Goal: Task Accomplishment & Management: Manage account settings

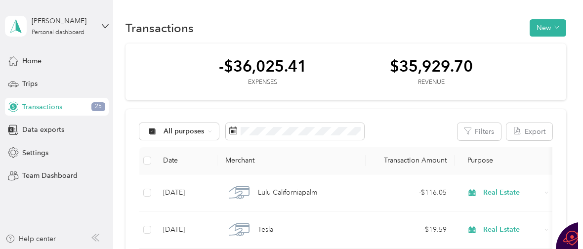
scroll to position [8644, 0]
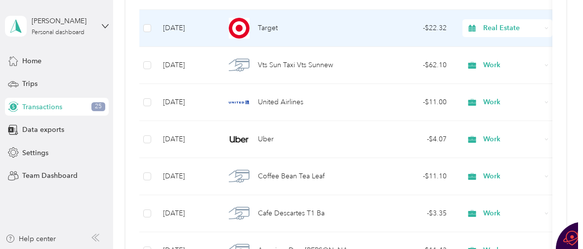
click at [266, 29] on span "Target" at bounding box center [268, 28] width 20 height 11
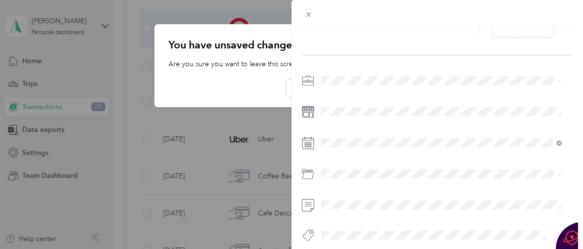
scroll to position [108, 0]
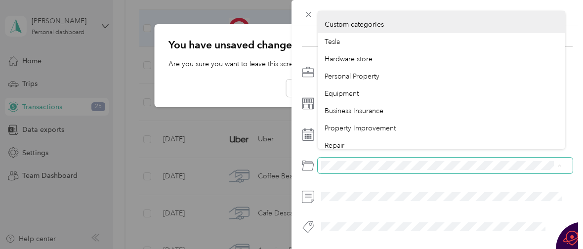
click at [343, 158] on span at bounding box center [444, 166] width 255 height 16
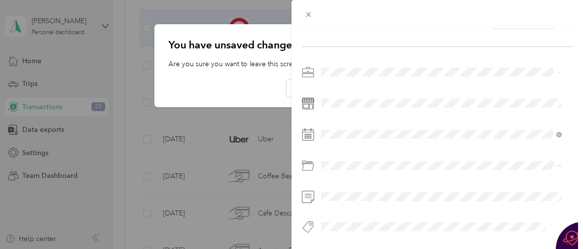
click at [361, 115] on span "Business Gifts (Up to $25)" at bounding box center [364, 116] width 80 height 8
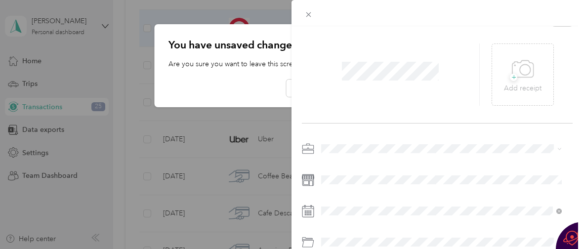
scroll to position [0, 0]
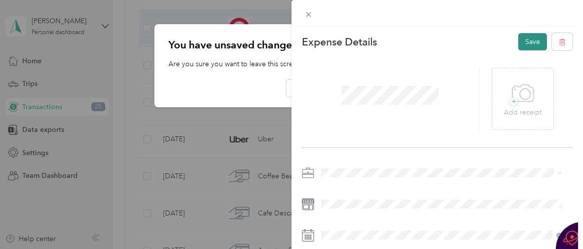
click at [523, 42] on button "Save" at bounding box center [532, 41] width 29 height 17
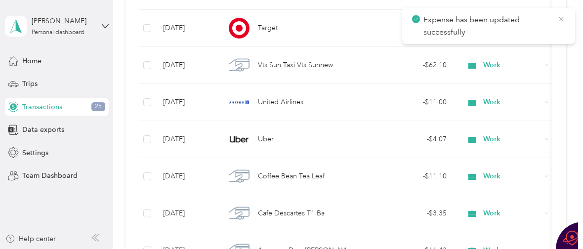
click at [559, 18] on icon at bounding box center [561, 19] width 8 height 9
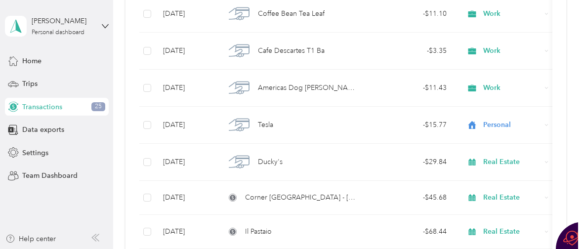
scroll to position [8777, 0]
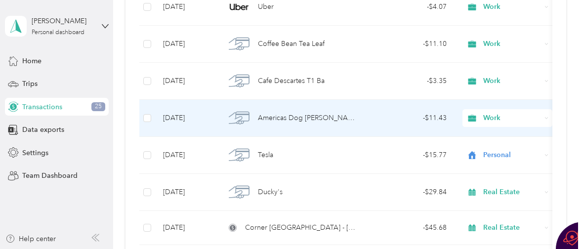
click at [278, 117] on span "Americas Dog [PERSON_NAME]" at bounding box center [308, 118] width 100 height 11
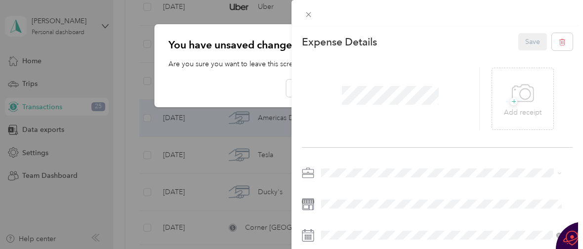
click at [364, 85] on div "Real Estate" at bounding box center [441, 84] width 234 height 10
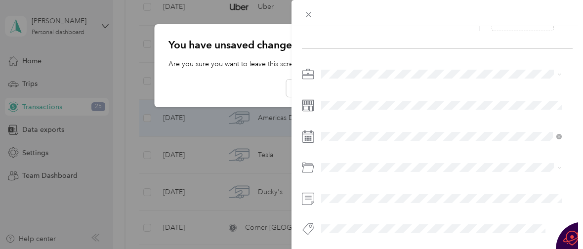
scroll to position [108, 0]
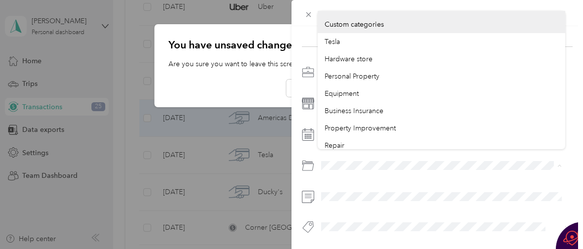
click at [312, 158] on div at bounding box center [437, 166] width 271 height 16
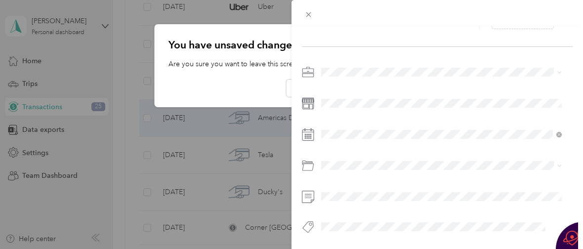
click at [347, 101] on li "Business Travel" at bounding box center [440, 98] width 247 height 17
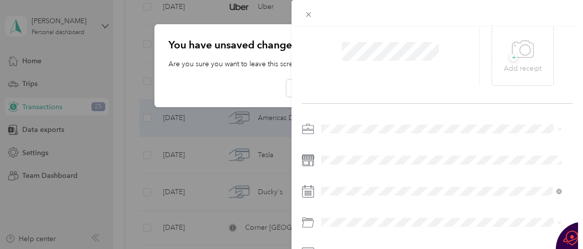
scroll to position [0, 0]
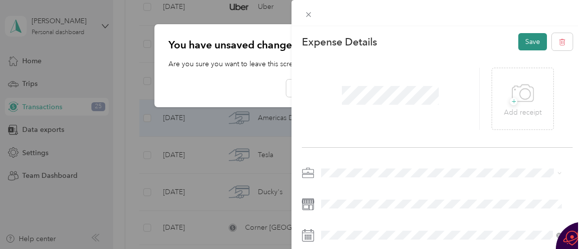
click at [521, 39] on button "Save" at bounding box center [532, 41] width 29 height 17
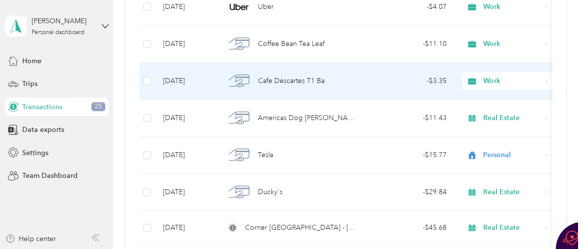
click at [279, 79] on span "Cafe Descartes T1 Ba" at bounding box center [291, 81] width 67 height 11
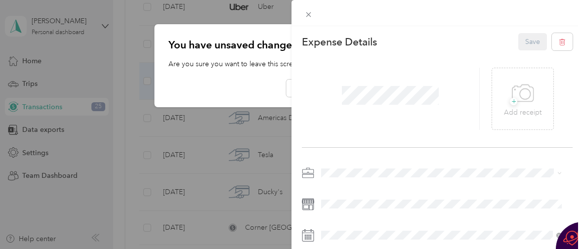
click at [361, 83] on div "Real Estate" at bounding box center [441, 85] width 234 height 10
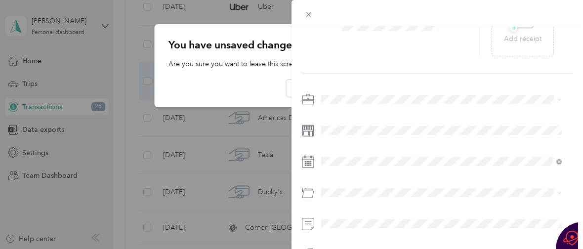
scroll to position [108, 0]
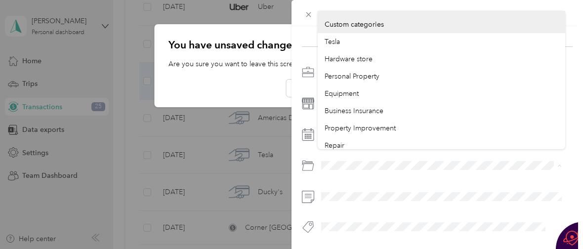
click at [315, 158] on div at bounding box center [437, 166] width 271 height 16
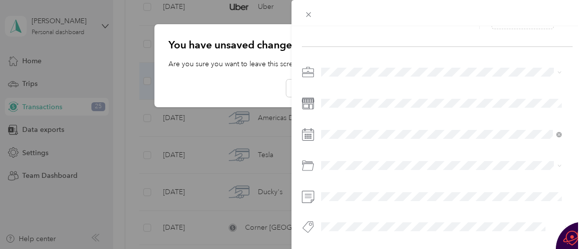
click at [362, 97] on span "Business Travel" at bounding box center [347, 93] width 47 height 8
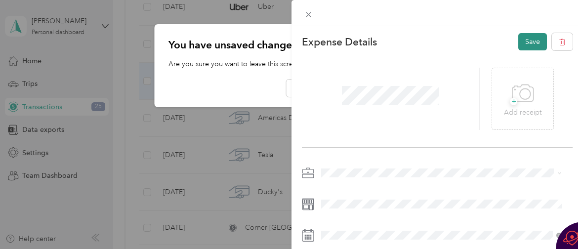
click at [522, 39] on button "Save" at bounding box center [532, 41] width 29 height 17
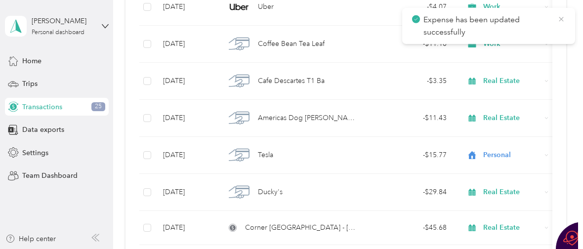
click at [560, 18] on icon at bounding box center [561, 19] width 8 height 9
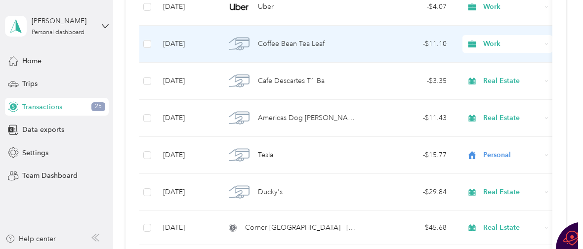
click at [267, 47] on span "Coffee Bean Tea Leaf" at bounding box center [291, 44] width 67 height 11
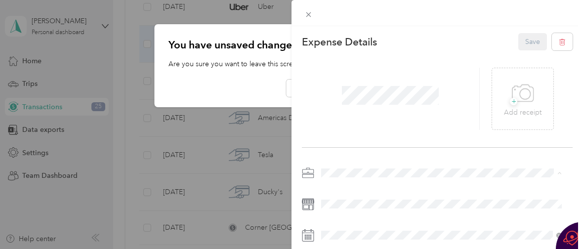
click at [358, 82] on div "Real Estate" at bounding box center [441, 86] width 234 height 10
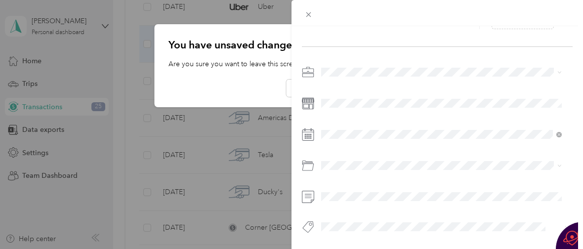
scroll to position [108, 0]
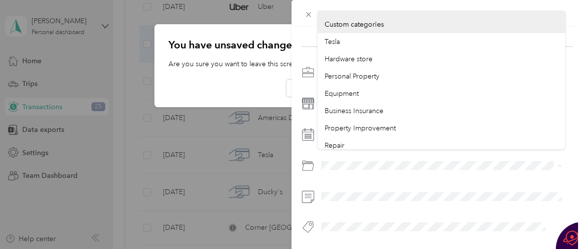
click at [315, 158] on div at bounding box center [437, 166] width 271 height 16
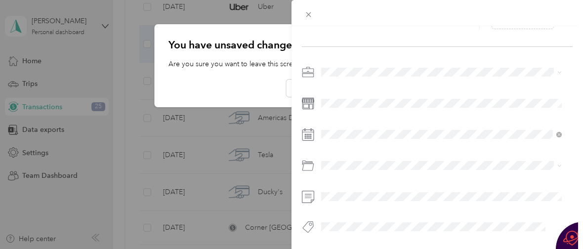
click at [363, 96] on span "Business Travel" at bounding box center [347, 95] width 47 height 8
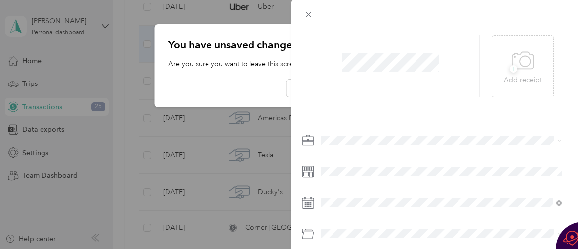
scroll to position [0, 0]
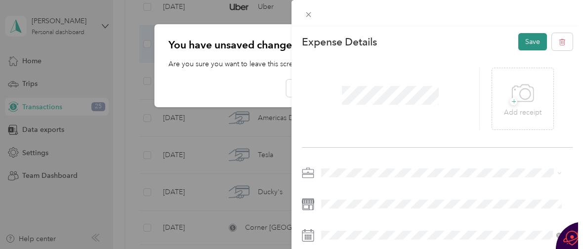
click at [519, 43] on button "Save" at bounding box center [532, 41] width 29 height 17
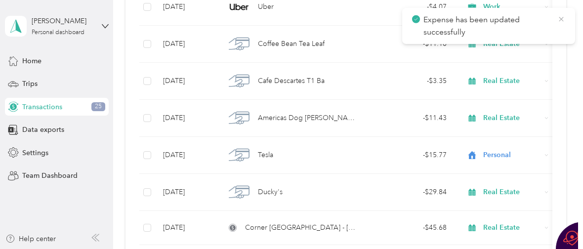
click at [560, 17] on icon at bounding box center [561, 19] width 8 height 9
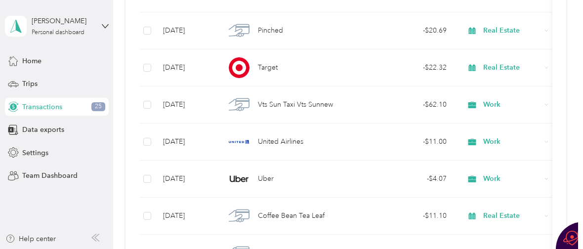
scroll to position [8590, 0]
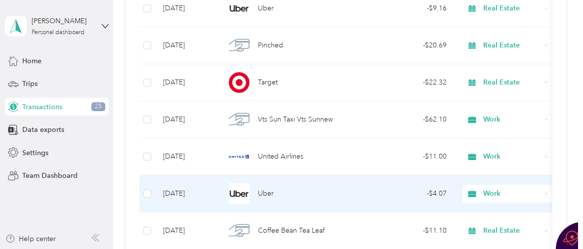
click at [252, 194] on div "Uber" at bounding box center [291, 193] width 132 height 21
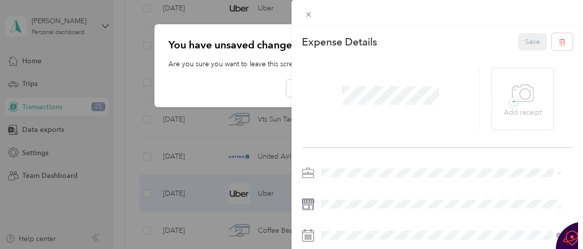
click at [360, 82] on div "Real Estate" at bounding box center [441, 81] width 234 height 10
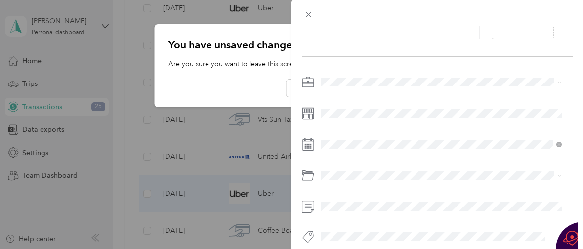
scroll to position [108, 0]
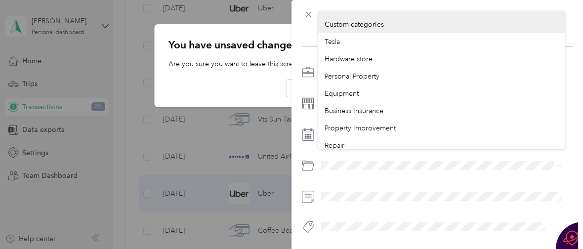
click at [312, 158] on div at bounding box center [437, 166] width 271 height 16
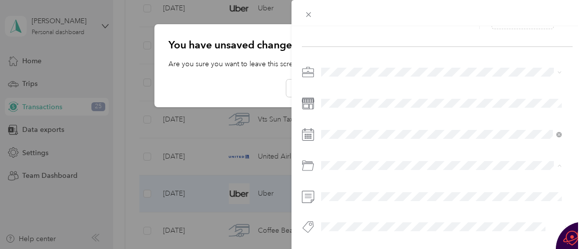
click at [354, 96] on span "Business Travel" at bounding box center [347, 99] width 47 height 8
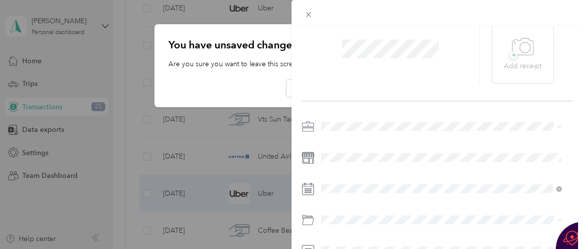
scroll to position [0, 0]
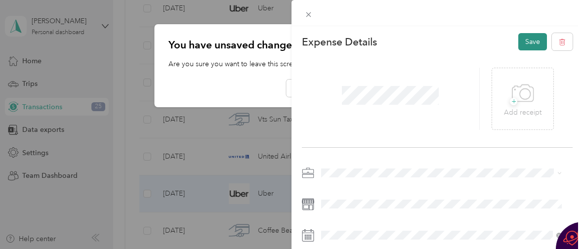
click at [520, 41] on button "Save" at bounding box center [532, 41] width 29 height 17
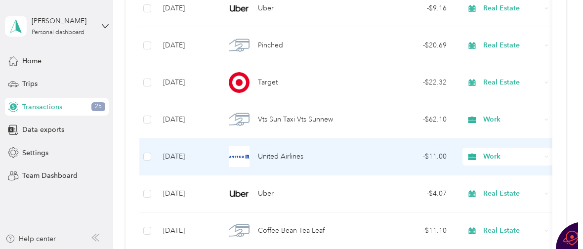
click at [275, 158] on span "United Airlines" at bounding box center [280, 156] width 45 height 11
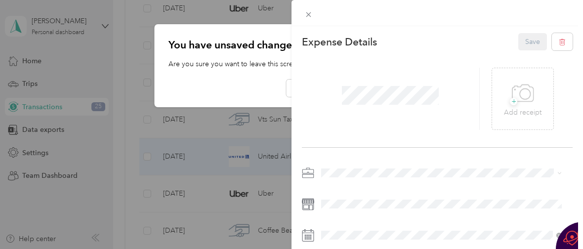
click at [353, 87] on li "Real Estate" at bounding box center [440, 82] width 247 height 17
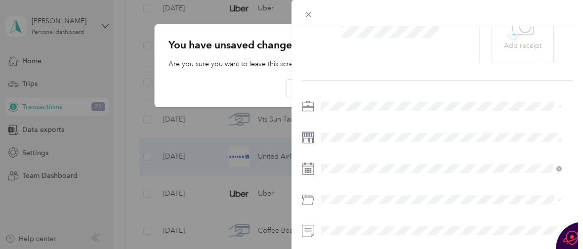
scroll to position [108, 0]
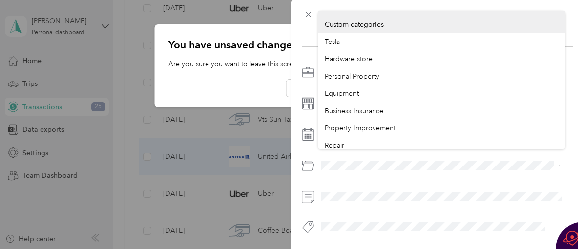
click at [315, 158] on div at bounding box center [437, 166] width 271 height 16
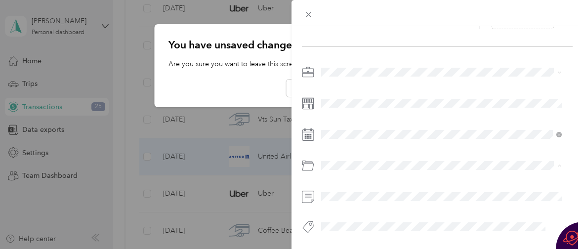
click at [370, 96] on span "Business Travel" at bounding box center [347, 99] width 47 height 8
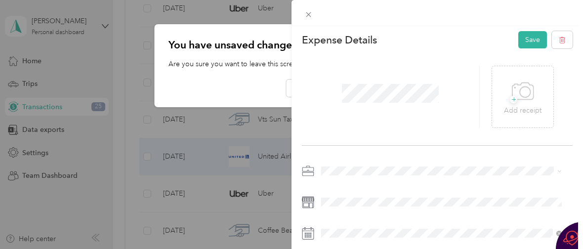
scroll to position [0, 0]
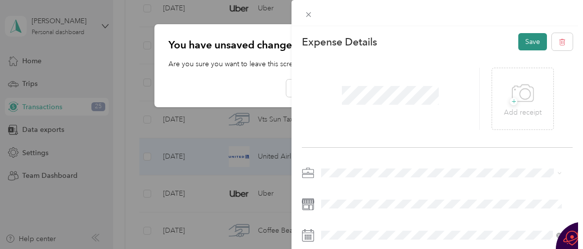
click at [521, 43] on button "Save" at bounding box center [532, 41] width 29 height 17
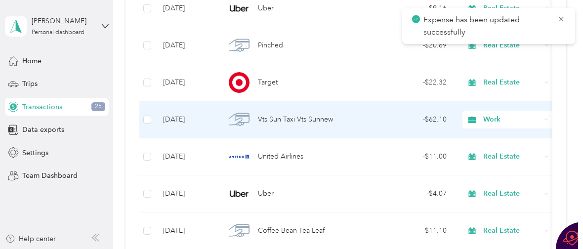
click at [271, 118] on span "Vts Sun Taxi Vts Sunnew" at bounding box center [295, 119] width 75 height 11
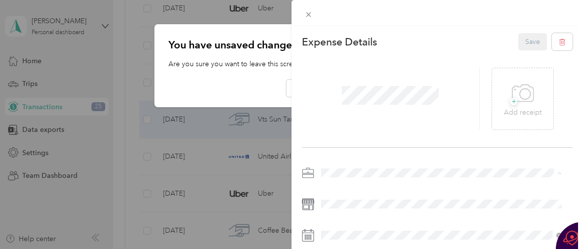
click at [372, 84] on div "Real Estate" at bounding box center [441, 86] width 234 height 10
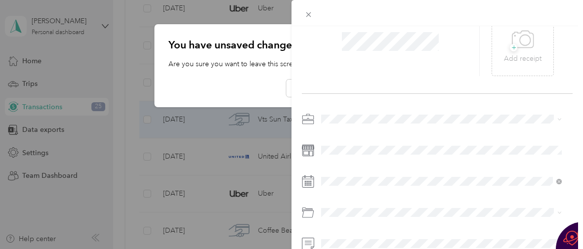
scroll to position [108, 0]
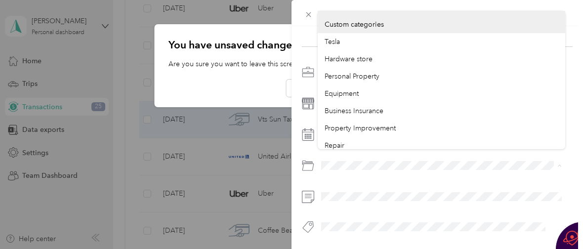
click at [318, 158] on span at bounding box center [444, 166] width 255 height 16
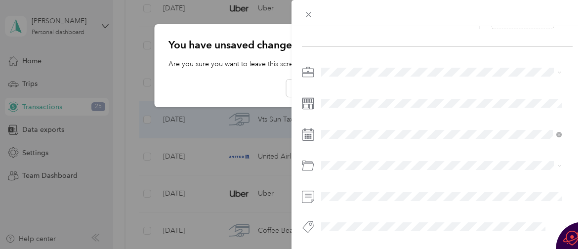
click at [372, 96] on div "Business Travel" at bounding box center [441, 98] width 234 height 10
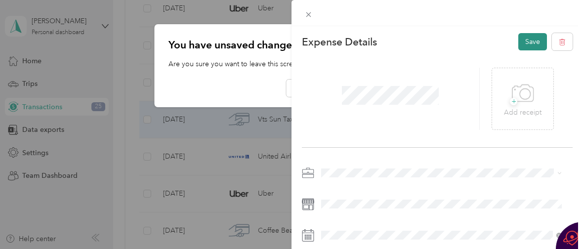
click at [519, 42] on button "Save" at bounding box center [532, 41] width 29 height 17
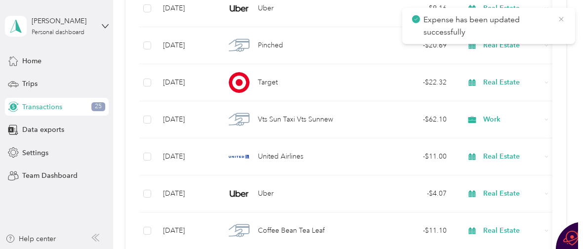
click at [562, 19] on icon at bounding box center [561, 19] width 8 height 9
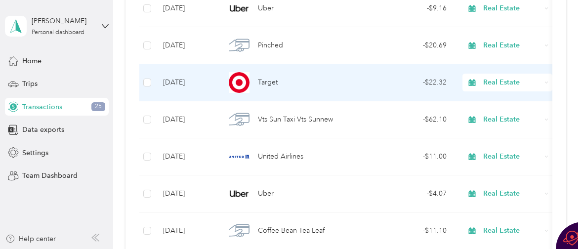
click at [268, 84] on span "Target" at bounding box center [268, 82] width 20 height 11
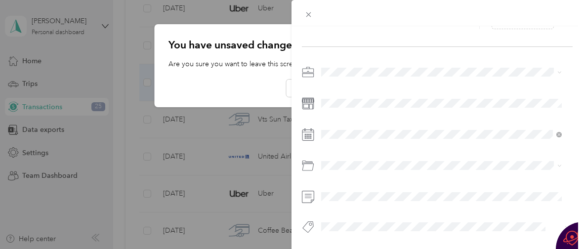
scroll to position [108, 0]
click at [416, 99] on div "Business Travel" at bounding box center [441, 97] width 234 height 10
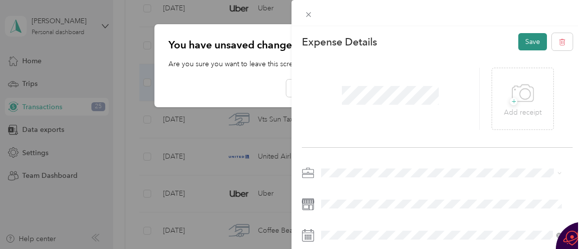
click at [523, 41] on button "Save" at bounding box center [532, 41] width 29 height 17
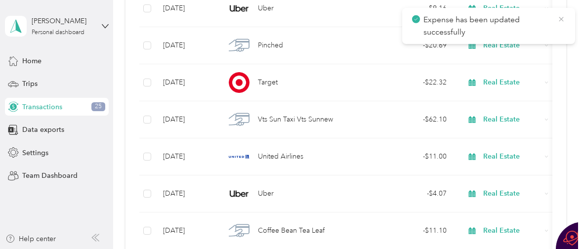
click at [560, 18] on icon at bounding box center [560, 19] width 4 height 4
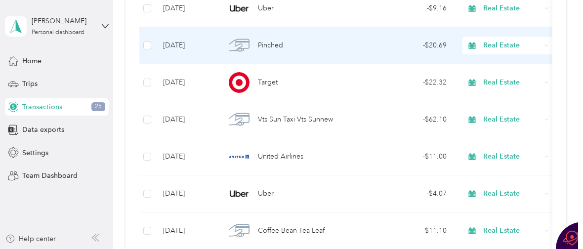
click at [273, 46] on span "Pinched" at bounding box center [270, 45] width 25 height 11
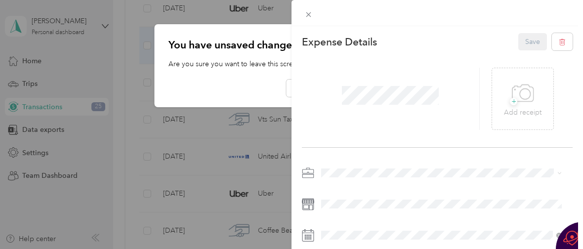
click at [371, 86] on li "Real Estate" at bounding box center [440, 86] width 247 height 17
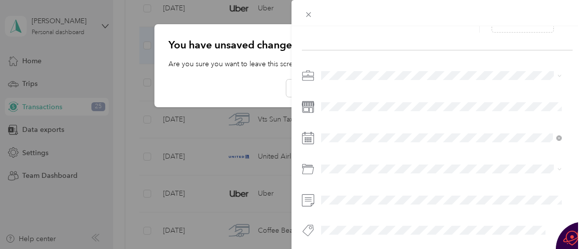
scroll to position [108, 0]
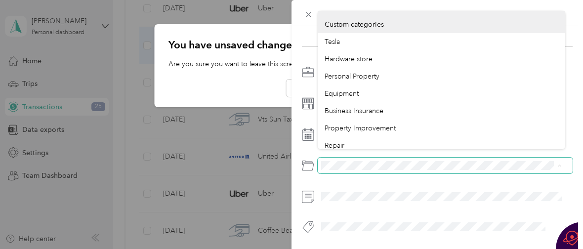
click at [317, 158] on div at bounding box center [437, 166] width 271 height 16
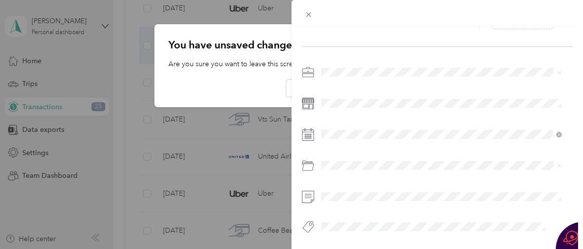
click at [361, 99] on li "Business Travel" at bounding box center [440, 98] width 247 height 17
click at [391, 134] on li "Business Meals & Entertainment" at bounding box center [440, 133] width 247 height 17
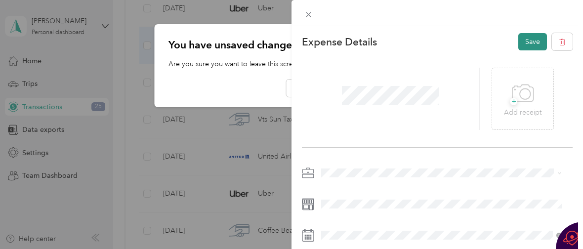
click at [525, 40] on button "Save" at bounding box center [532, 41] width 29 height 17
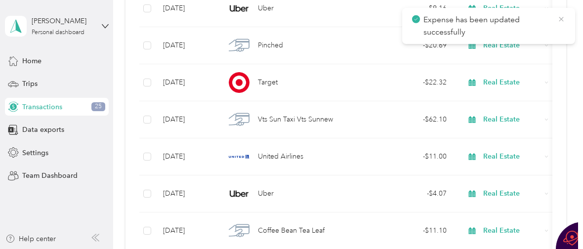
click at [562, 20] on icon at bounding box center [560, 19] width 4 height 4
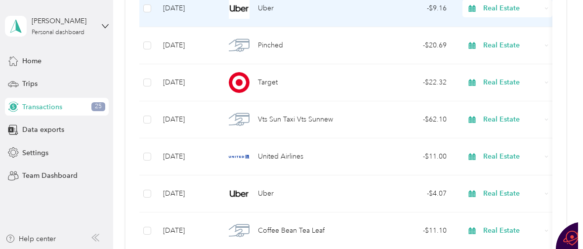
click at [268, 7] on span "Uber" at bounding box center [266, 8] width 16 height 11
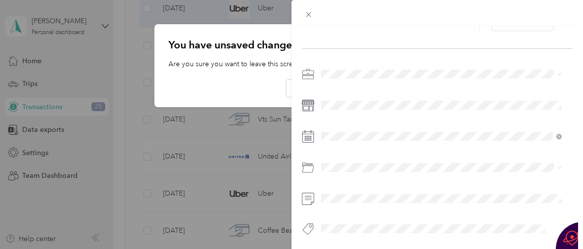
scroll to position [108, 0]
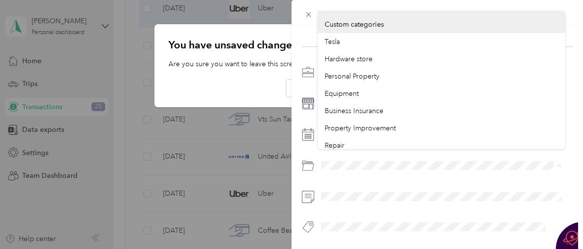
click at [313, 158] on div at bounding box center [437, 166] width 271 height 16
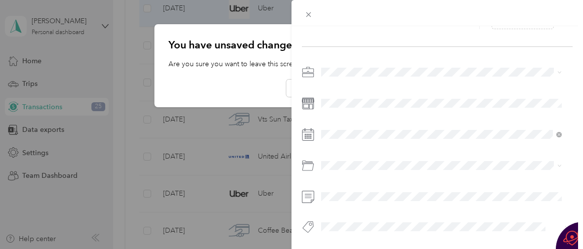
click at [352, 99] on li "Business Travel" at bounding box center [440, 98] width 247 height 17
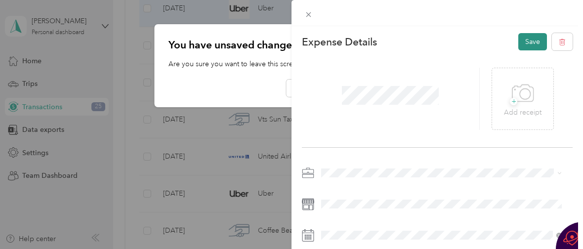
click at [522, 39] on button "Save" at bounding box center [532, 41] width 29 height 17
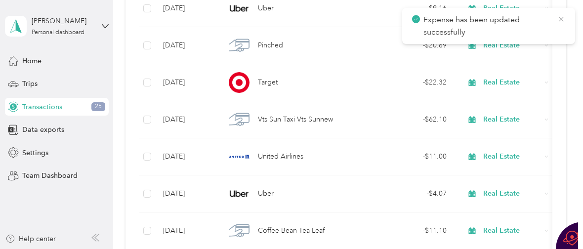
click at [561, 19] on icon at bounding box center [560, 19] width 4 height 4
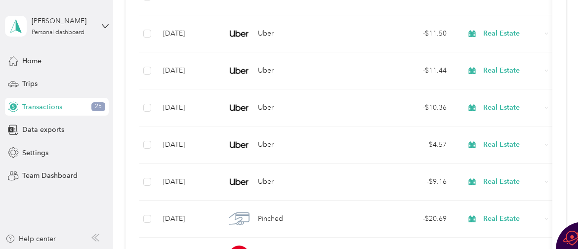
scroll to position [8431, 0]
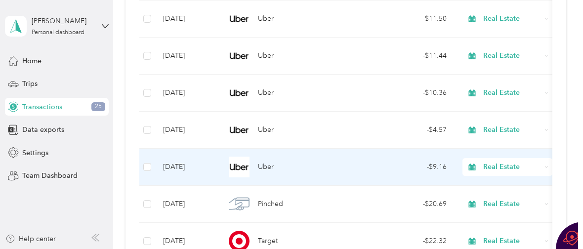
click at [249, 167] on img at bounding box center [239, 167] width 21 height 21
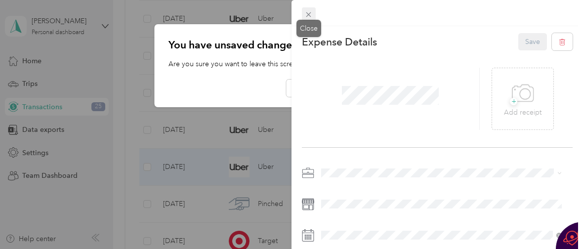
click at [309, 11] on icon at bounding box center [308, 14] width 8 height 8
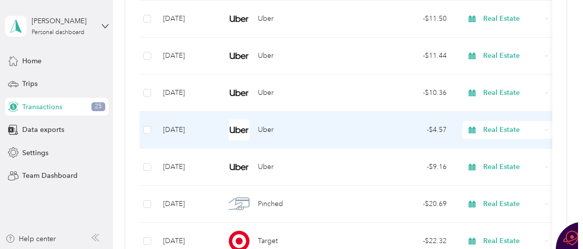
click at [257, 129] on div "Uber" at bounding box center [291, 129] width 132 height 21
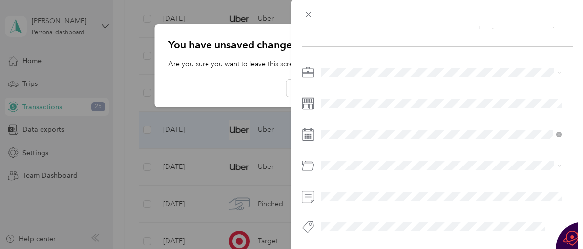
scroll to position [108, 0]
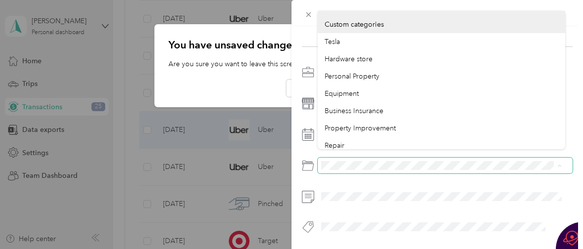
click at [315, 158] on div at bounding box center [437, 166] width 271 height 16
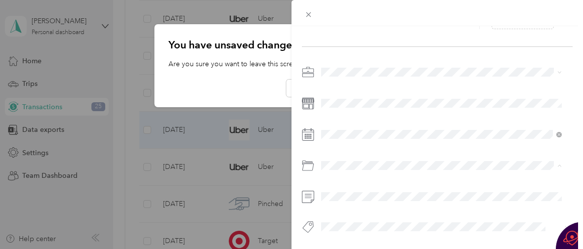
click at [368, 96] on span "Business Travel" at bounding box center [347, 99] width 47 height 8
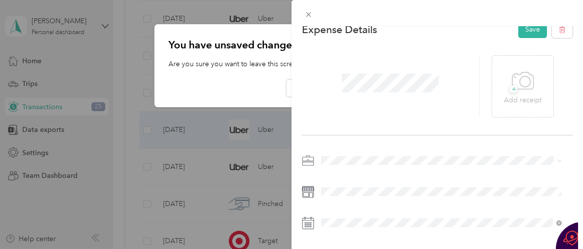
scroll to position [0, 0]
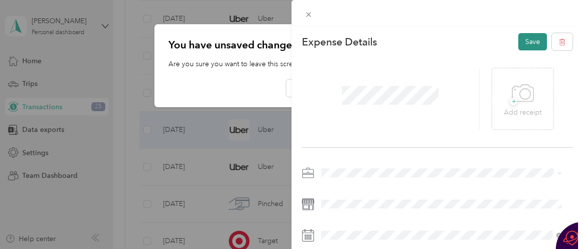
click at [521, 45] on button "Save" at bounding box center [532, 41] width 29 height 17
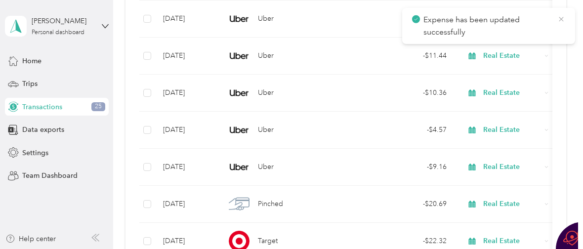
click at [560, 20] on icon at bounding box center [561, 19] width 8 height 9
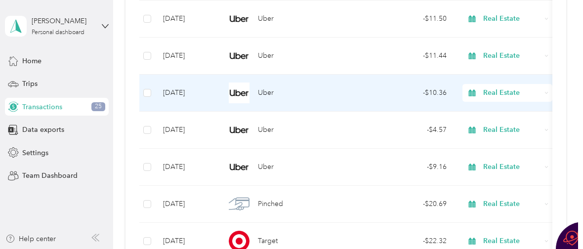
click at [241, 90] on img at bounding box center [239, 92] width 21 height 21
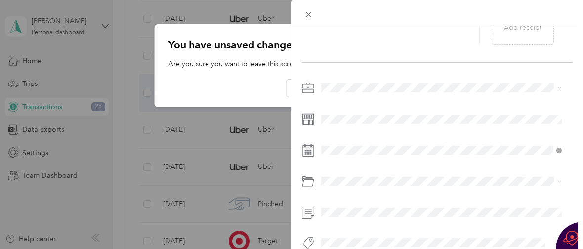
scroll to position [108, 0]
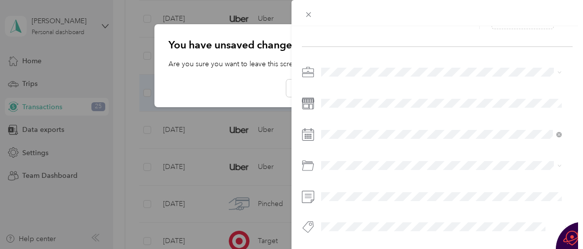
click at [359, 99] on div "Business Travel" at bounding box center [441, 99] width 234 height 10
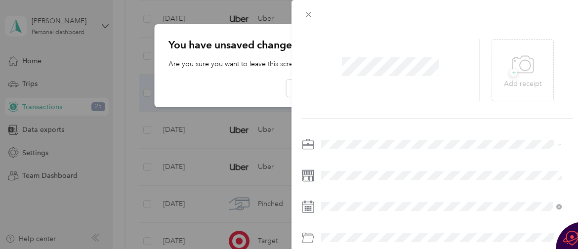
scroll to position [0, 0]
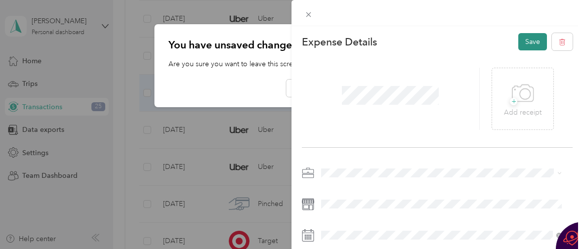
click at [521, 41] on button "Save" at bounding box center [532, 41] width 29 height 17
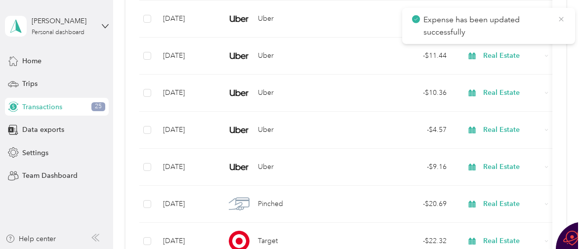
click at [561, 18] on icon at bounding box center [560, 19] width 4 height 4
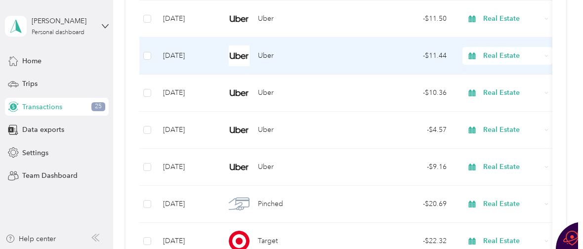
click at [270, 54] on span "Uber" at bounding box center [266, 55] width 16 height 11
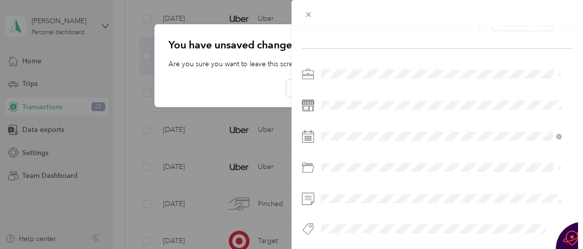
scroll to position [108, 0]
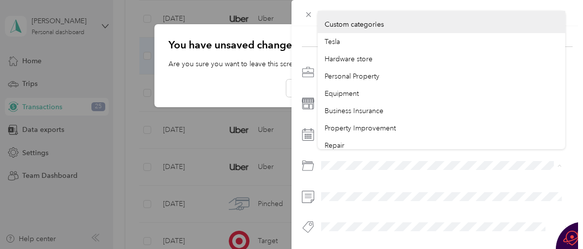
click at [316, 158] on div at bounding box center [437, 166] width 271 height 16
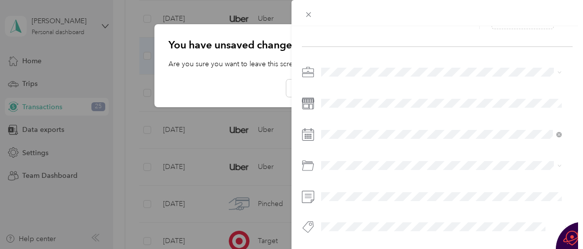
click at [352, 101] on li "Business Travel" at bounding box center [440, 96] width 247 height 17
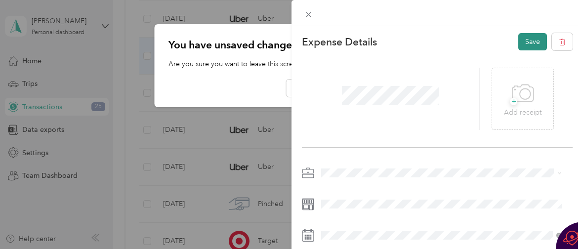
click at [525, 41] on button "Save" at bounding box center [532, 41] width 29 height 17
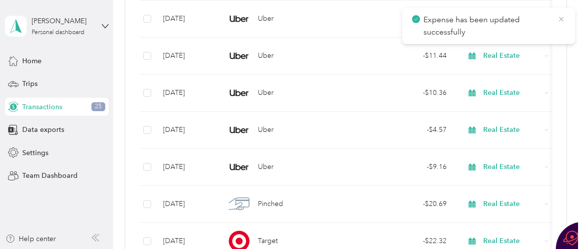
click at [560, 19] on icon at bounding box center [560, 19] width 4 height 4
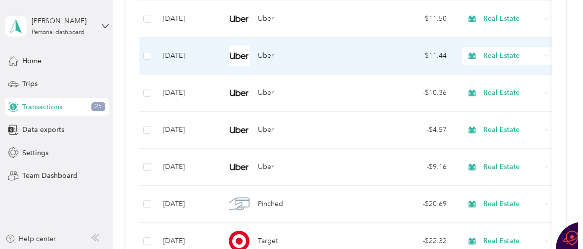
click at [246, 56] on img at bounding box center [239, 55] width 21 height 21
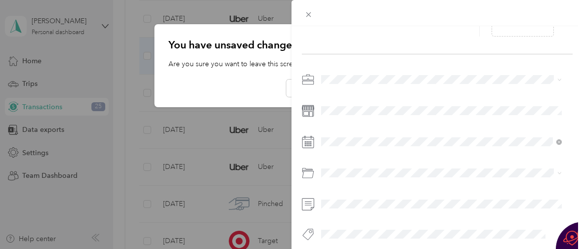
scroll to position [108, 0]
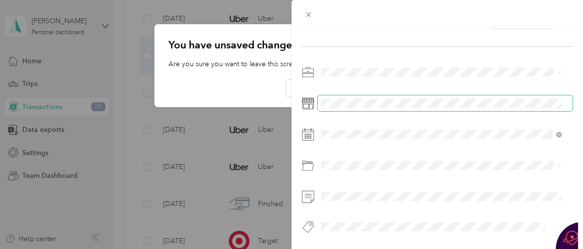
click at [458, 100] on span at bounding box center [444, 103] width 255 height 16
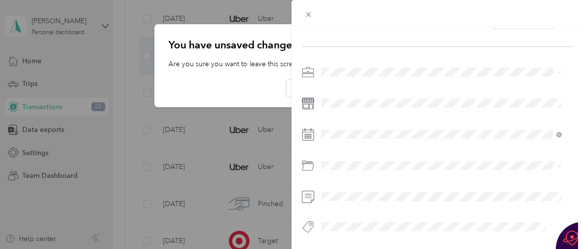
scroll to position [0, 0]
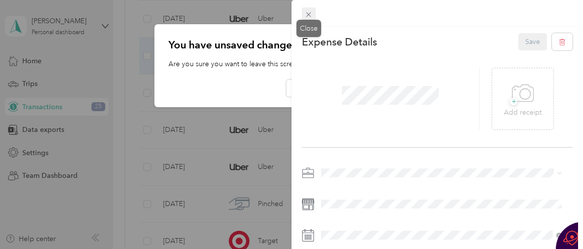
click at [307, 12] on icon at bounding box center [308, 14] width 8 height 8
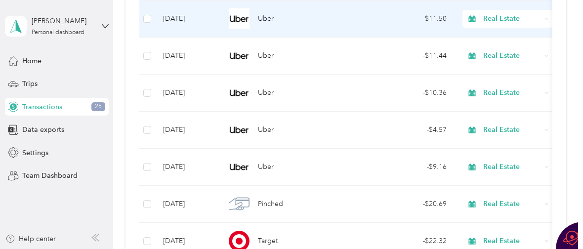
click at [252, 17] on div "Uber" at bounding box center [291, 18] width 132 height 21
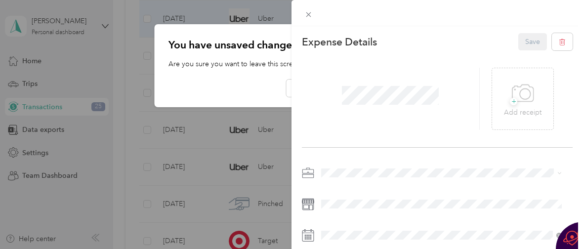
scroll to position [108, 0]
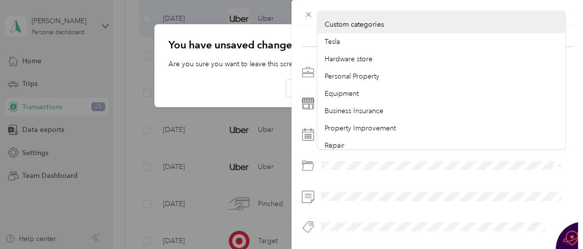
click at [311, 158] on div at bounding box center [437, 166] width 271 height 16
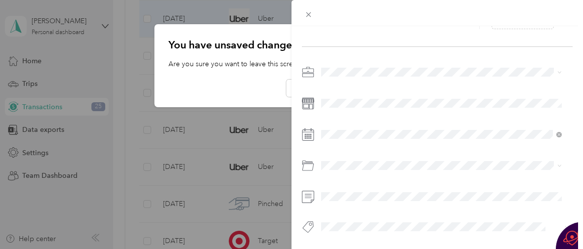
click at [375, 97] on div "Business Travel" at bounding box center [441, 95] width 234 height 10
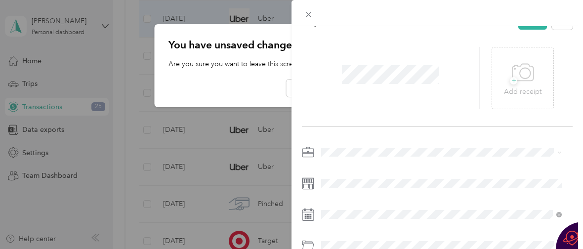
scroll to position [0, 0]
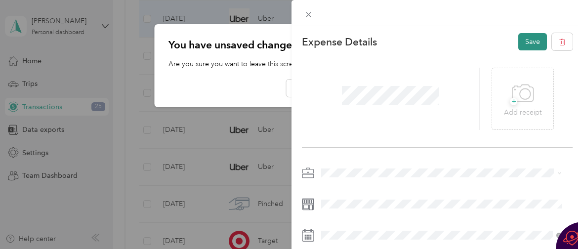
click at [523, 43] on button "Save" at bounding box center [532, 41] width 29 height 17
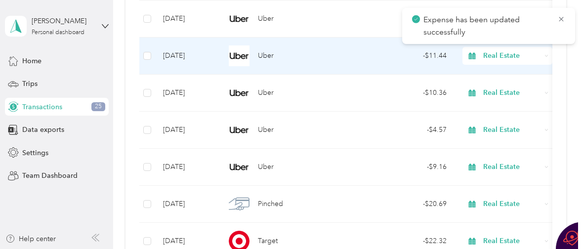
click at [263, 53] on span "Uber" at bounding box center [266, 55] width 16 height 11
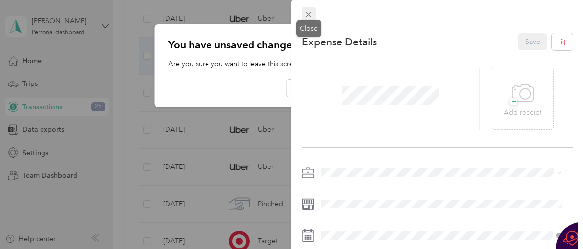
click at [309, 12] on icon at bounding box center [308, 14] width 8 height 8
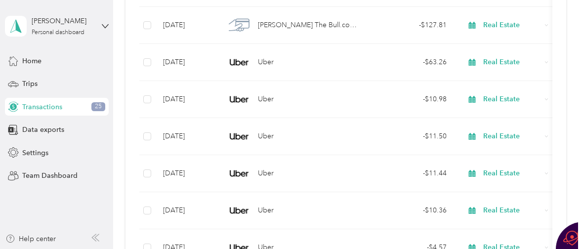
scroll to position [8299, 0]
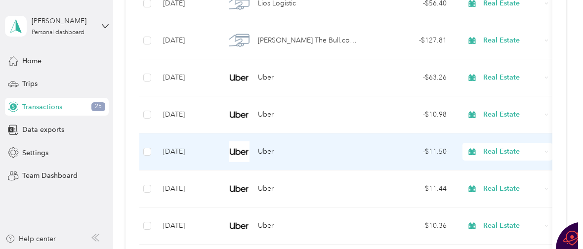
click at [254, 149] on div "Uber" at bounding box center [291, 151] width 132 height 21
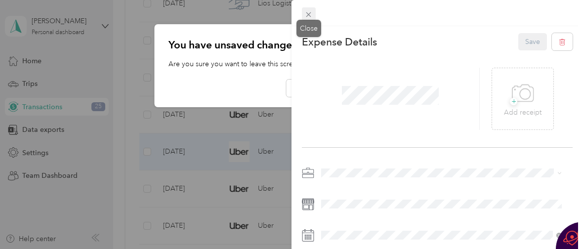
click at [308, 10] on icon at bounding box center [308, 14] width 8 height 8
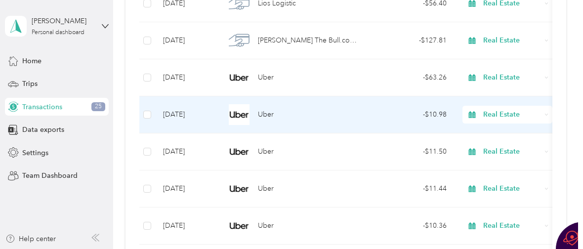
click at [250, 113] on div "Uber" at bounding box center [291, 114] width 132 height 21
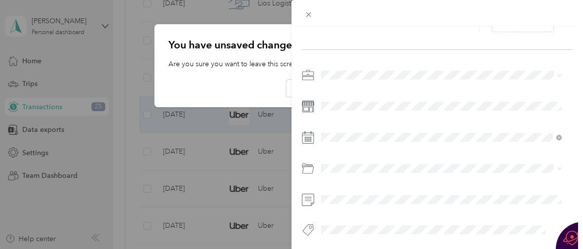
scroll to position [108, 0]
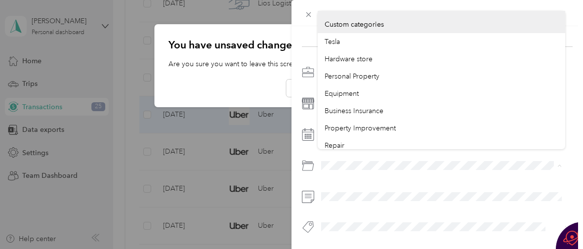
click at [316, 158] on div at bounding box center [437, 166] width 271 height 16
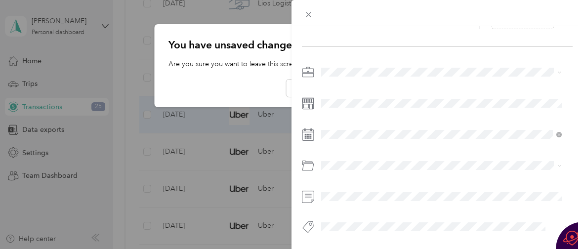
click at [377, 101] on li "Business Travel" at bounding box center [440, 94] width 247 height 17
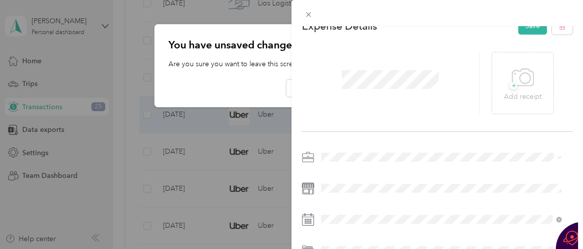
scroll to position [0, 0]
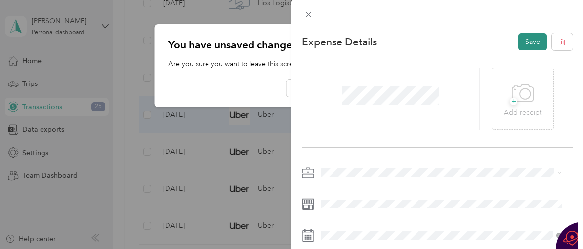
click at [519, 39] on button "Save" at bounding box center [532, 41] width 29 height 17
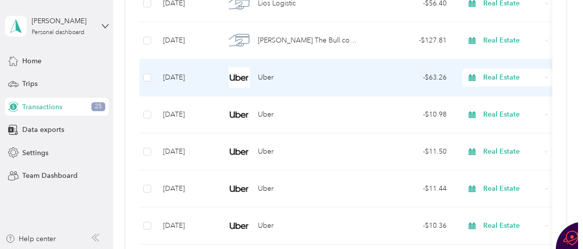
click at [258, 79] on span "Uber" at bounding box center [266, 77] width 16 height 11
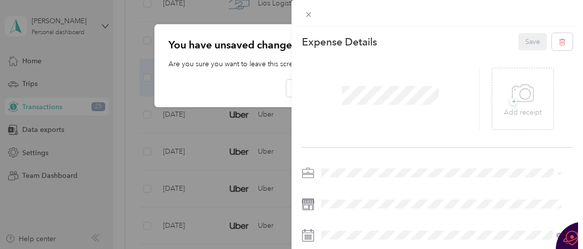
scroll to position [108, 0]
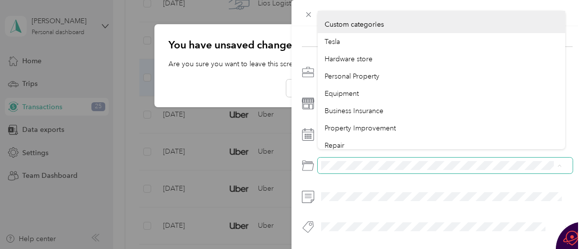
click at [323, 158] on span at bounding box center [444, 166] width 255 height 16
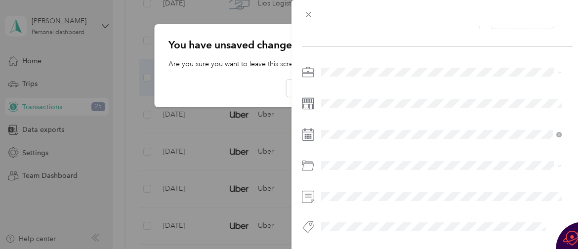
click at [365, 99] on li "Business Travel" at bounding box center [440, 94] width 247 height 17
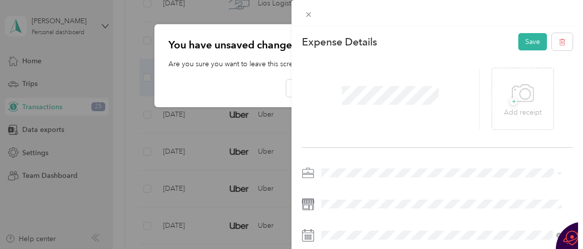
scroll to position [0, 0]
click at [521, 40] on button "Save" at bounding box center [532, 41] width 29 height 17
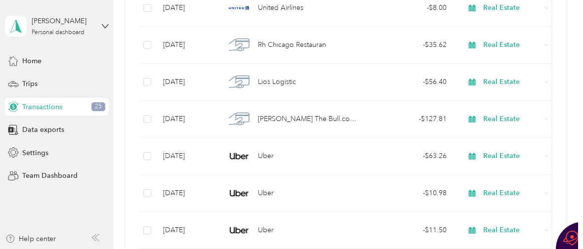
scroll to position [8190, 0]
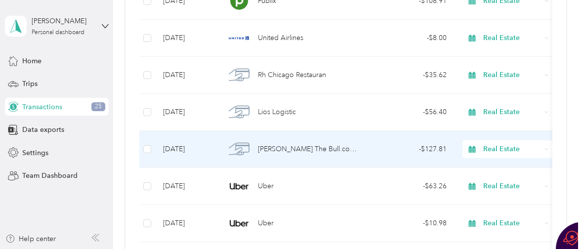
click at [330, 145] on span "[PERSON_NAME] The Bull.comnaples" at bounding box center [308, 149] width 100 height 11
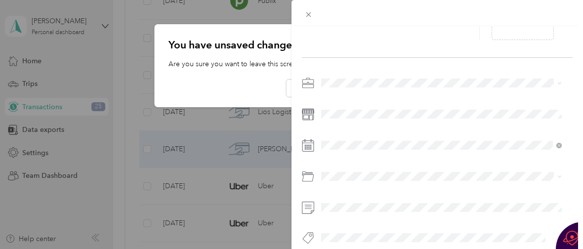
scroll to position [108, 0]
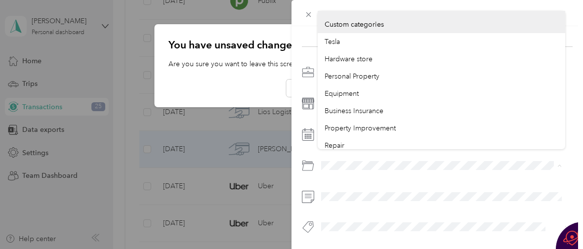
click at [315, 158] on div at bounding box center [437, 166] width 271 height 16
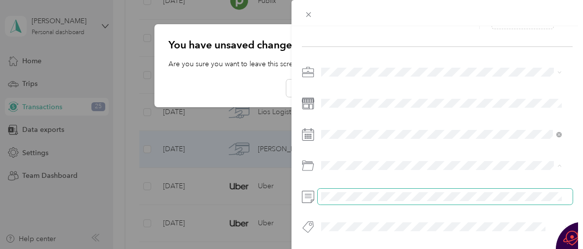
click at [487, 189] on span at bounding box center [444, 197] width 255 height 16
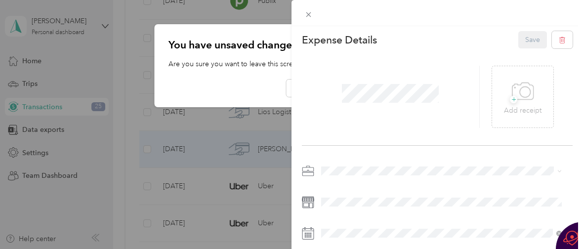
scroll to position [0, 0]
click at [367, 34] on div "Work" at bounding box center [441, 34] width 234 height 10
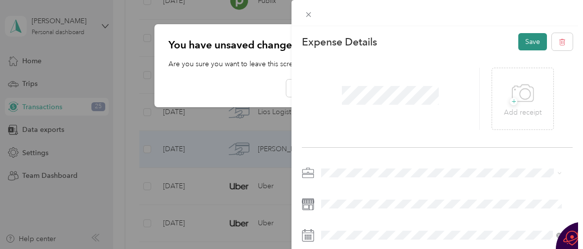
click at [522, 42] on button "Save" at bounding box center [532, 41] width 29 height 17
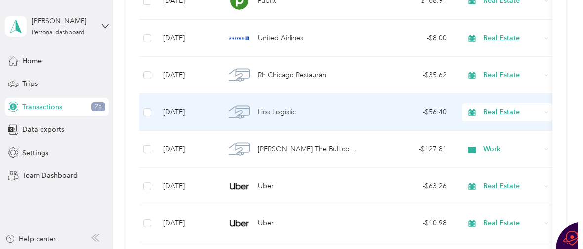
click at [498, 112] on span "Real Estate" at bounding box center [512, 112] width 58 height 11
click at [282, 113] on span "Lios Logistic" at bounding box center [277, 112] width 38 height 11
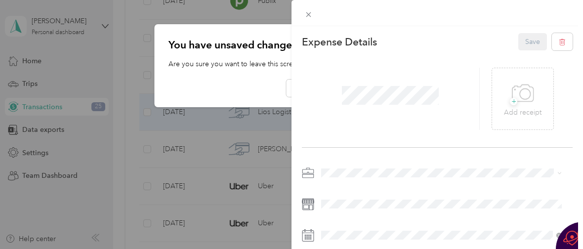
click at [361, 30] on div "Work" at bounding box center [441, 34] width 234 height 10
click at [527, 38] on button "Save" at bounding box center [532, 41] width 29 height 17
